Goal: Task Accomplishment & Management: Manage account settings

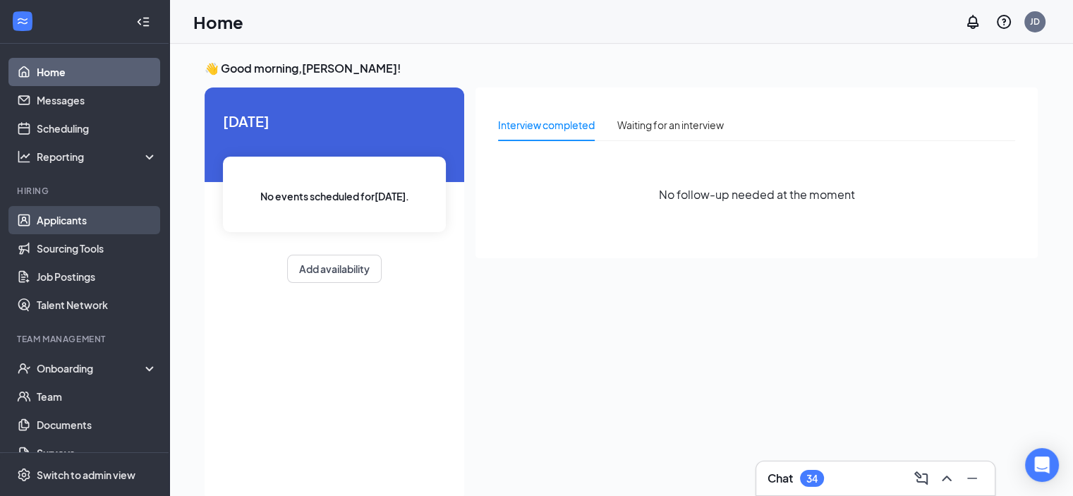
click at [37, 210] on link "Applicants" at bounding box center [97, 220] width 121 height 28
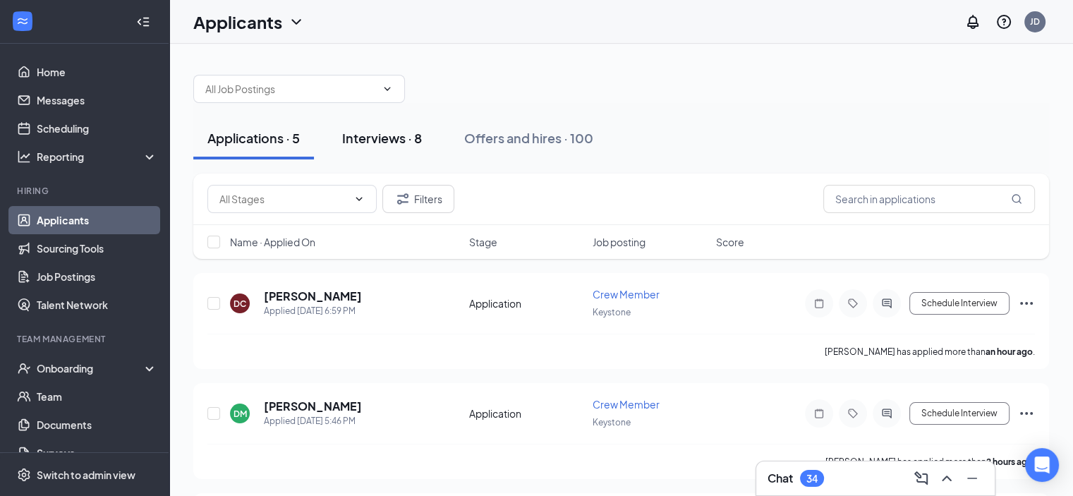
click at [360, 139] on div "Interviews · 8" at bounding box center [382, 138] width 80 height 18
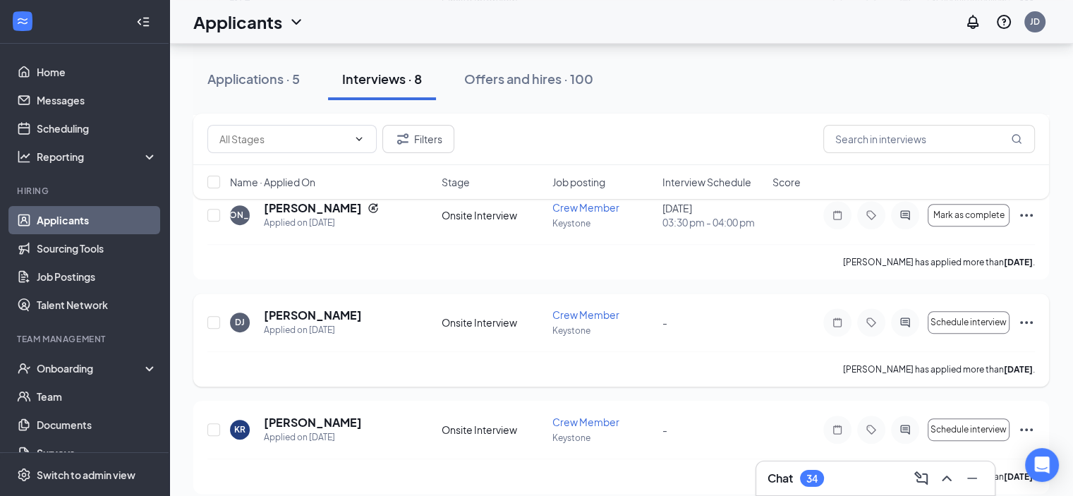
scroll to position [650, 0]
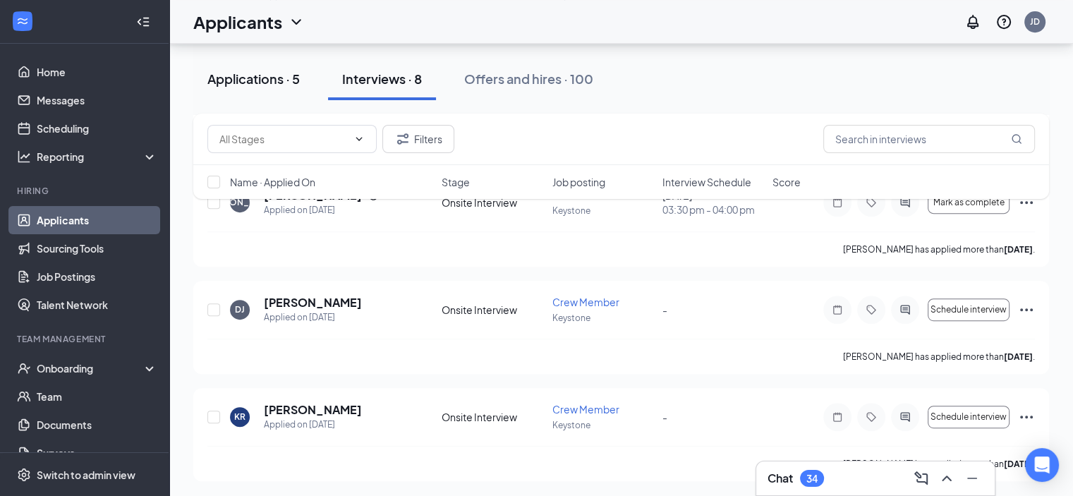
click at [262, 78] on div "Applications · 5" at bounding box center [253, 79] width 92 height 18
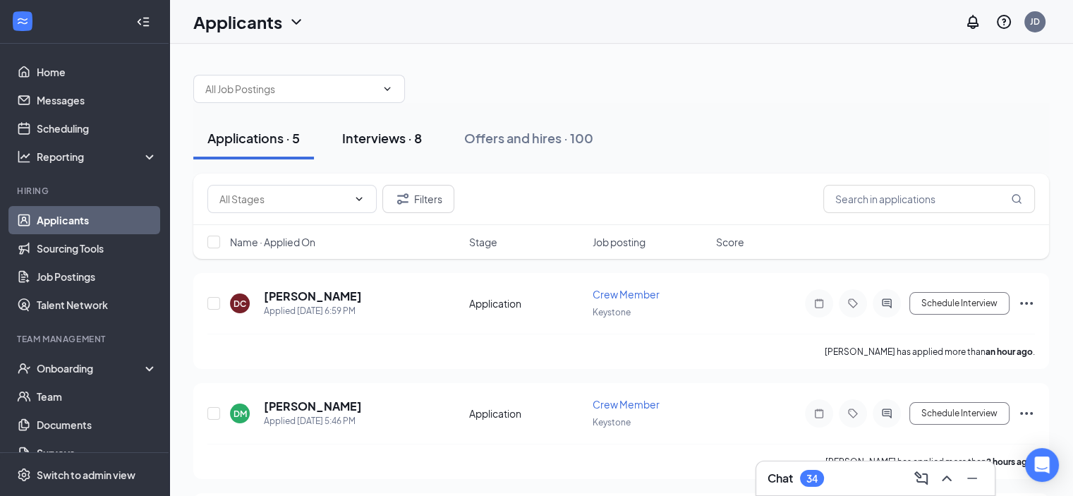
click at [391, 135] on div "Interviews · 8" at bounding box center [382, 138] width 80 height 18
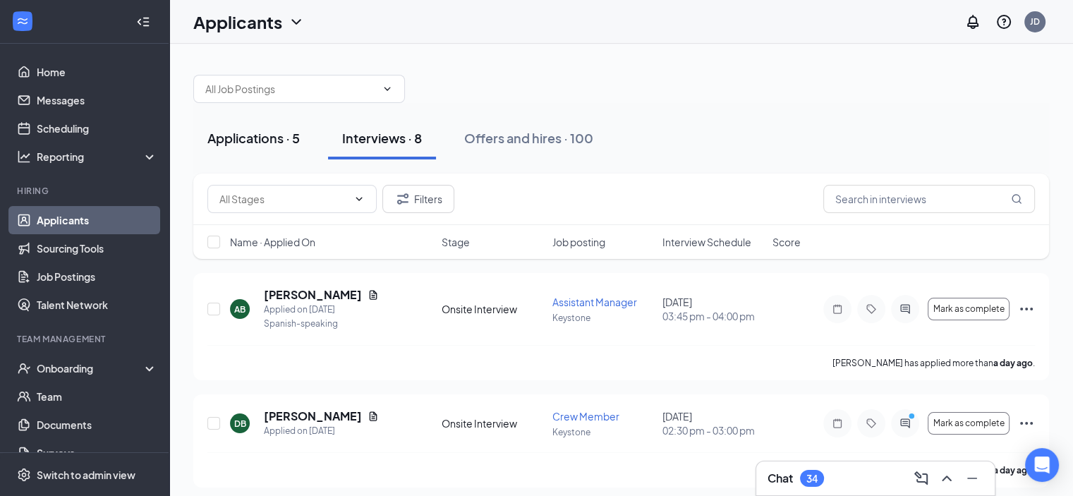
click at [247, 127] on button "Applications · 5" at bounding box center [253, 138] width 121 height 42
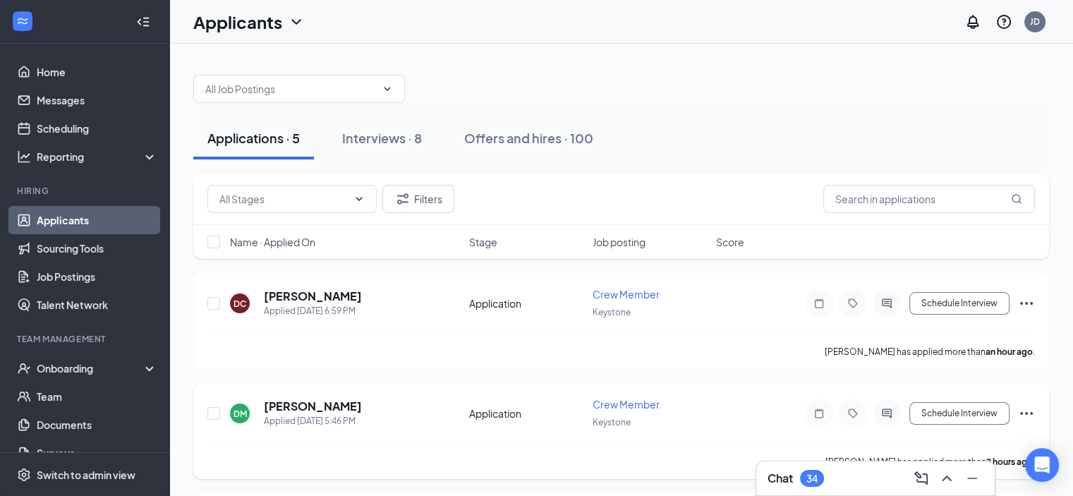
scroll to position [141, 0]
